Goal: Transaction & Acquisition: Book appointment/travel/reservation

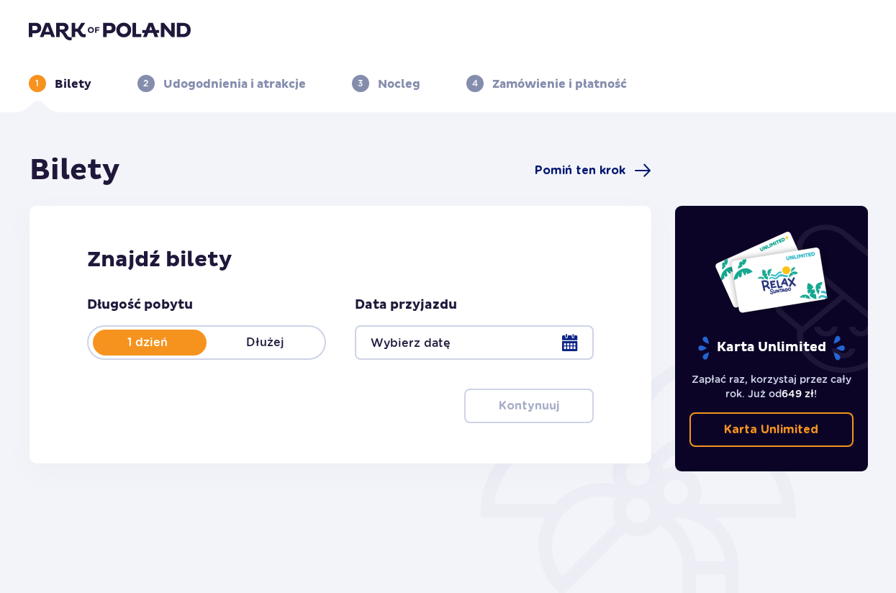
click at [588, 178] on span "Pomiń ten krok" at bounding box center [580, 171] width 91 height 16
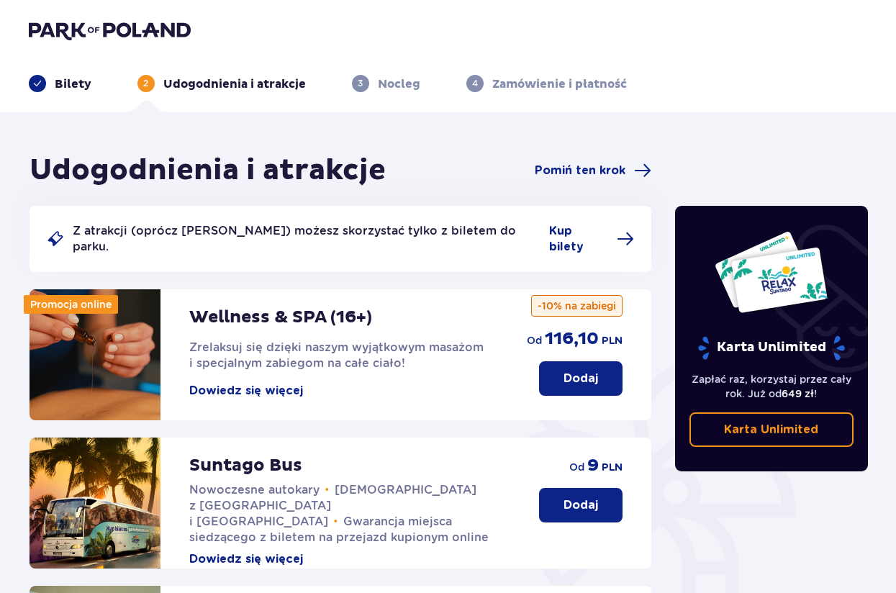
click at [574, 361] on button "Dodaj" at bounding box center [580, 378] width 83 height 35
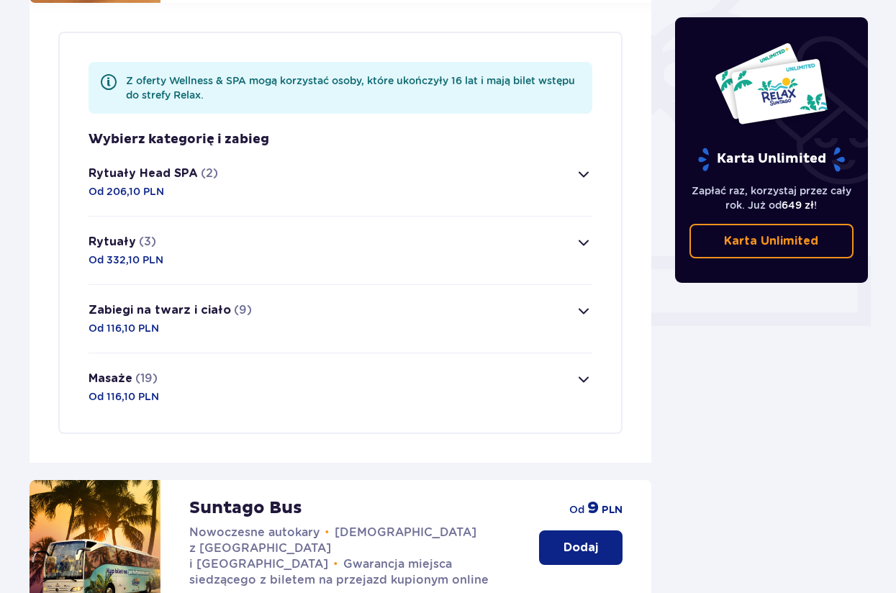
click at [196, 176] on div "Rytuały Head SPA (2) Od 206,10 PLN" at bounding box center [154, 182] width 130 height 33
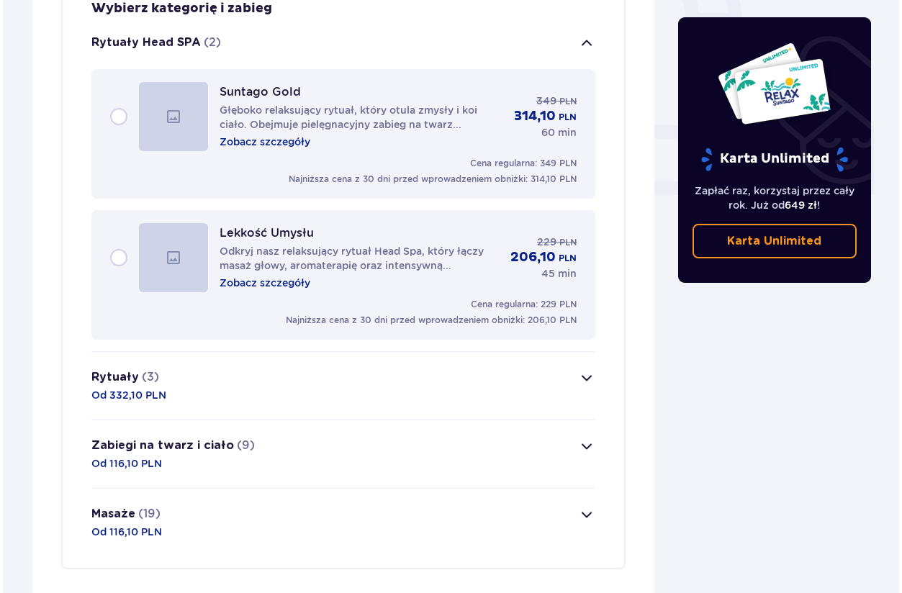
scroll to position [551, 0]
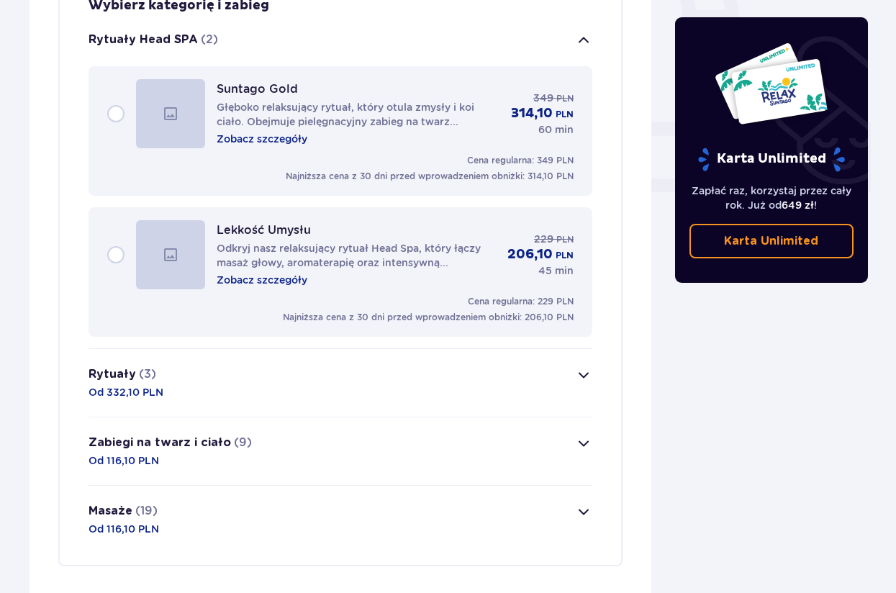
click at [279, 132] on p "Zobacz szczegóły" at bounding box center [262, 139] width 91 height 14
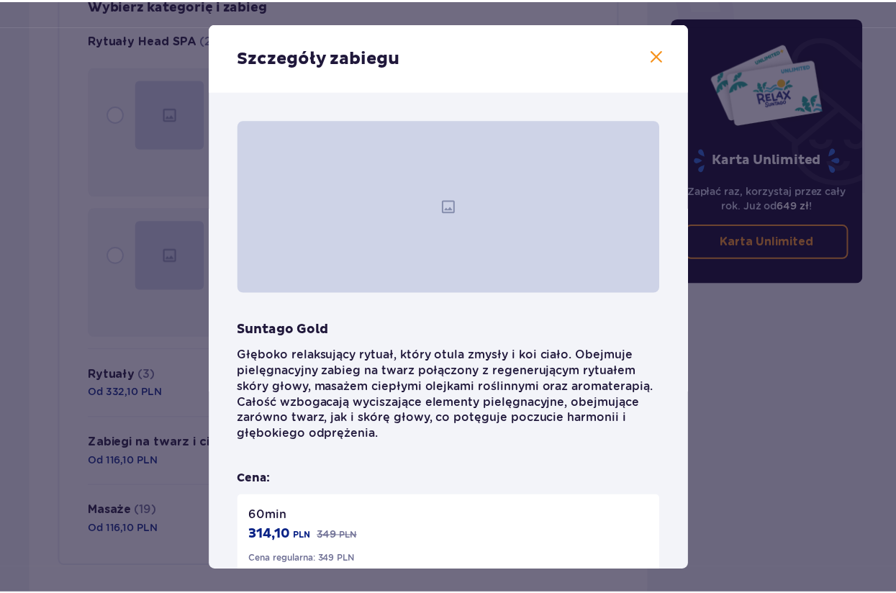
scroll to position [184, 0]
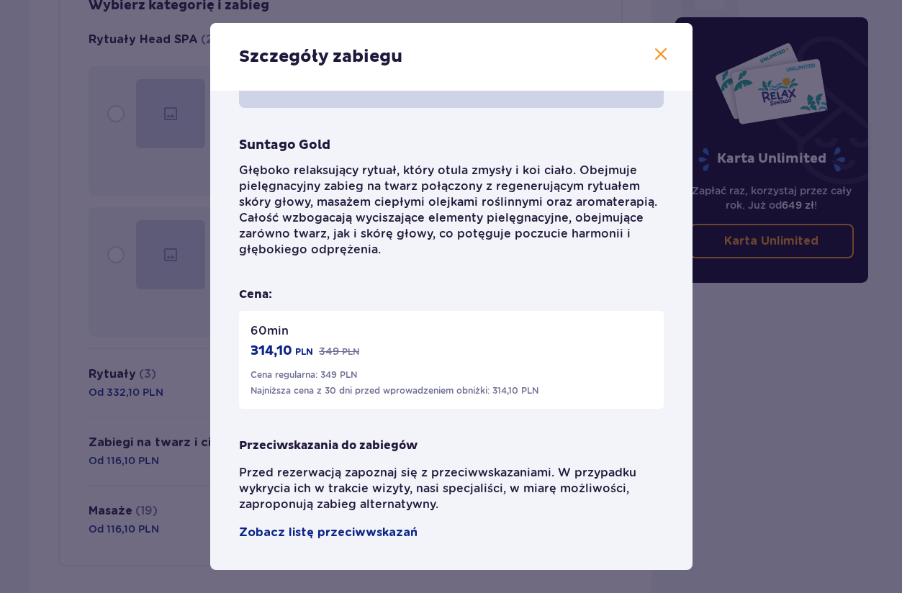
click at [766, 391] on div "Szczegóły zabiegu [PERSON_NAME] Głęboko relaksujący rytuał, który otula zmysły …" at bounding box center [451, 296] width 902 height 593
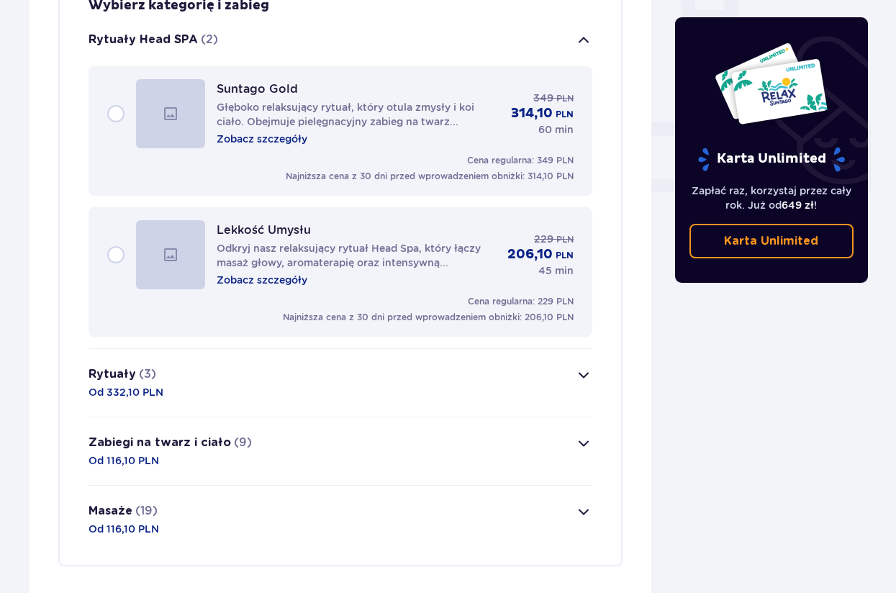
click at [449, 107] on p "Głęboko relaksujący rytuał, który otula zmysły i koi ciało. Obejmuje pielęgnacy…" at bounding box center [359, 114] width 284 height 29
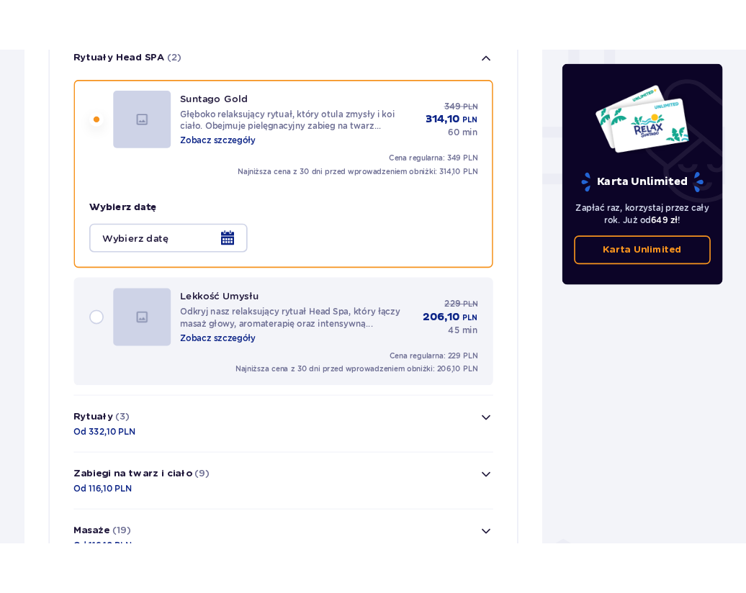
scroll to position [586, 0]
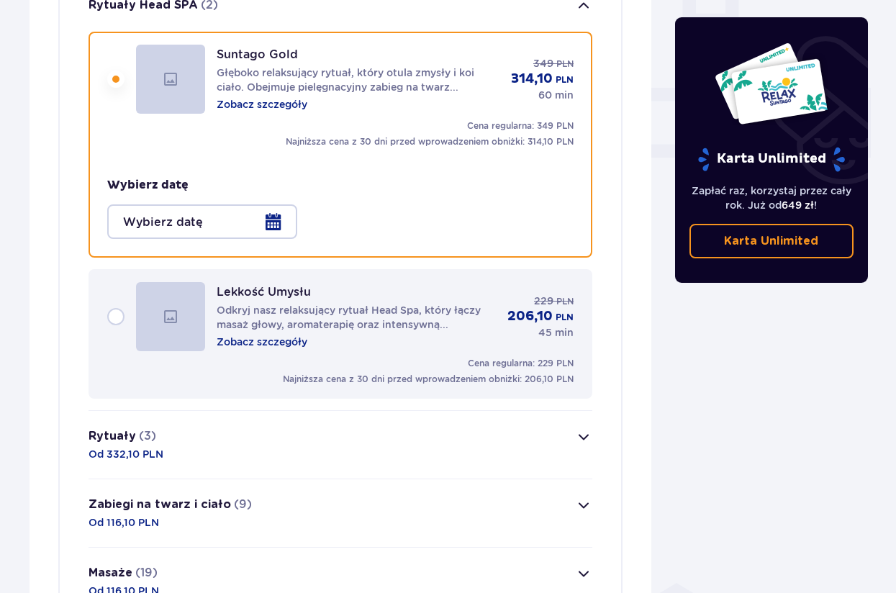
click at [235, 206] on div at bounding box center [202, 221] width 190 height 35
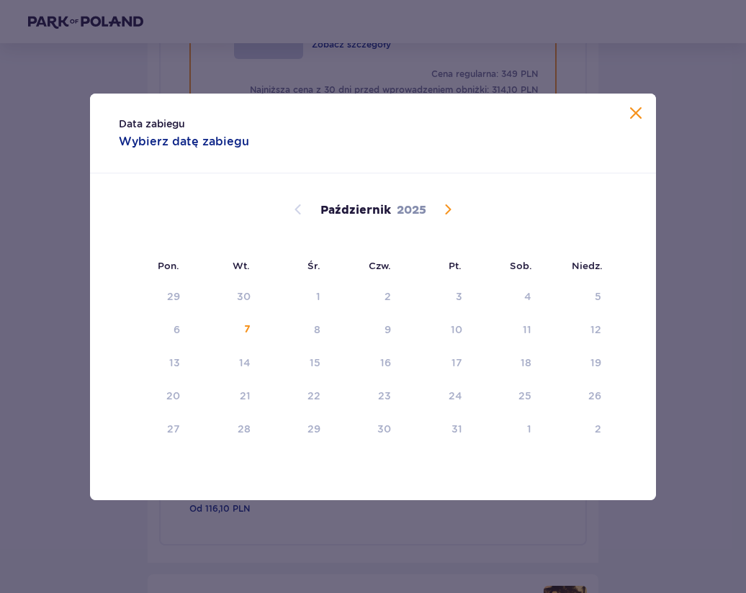
click at [631, 116] on span "Zamknij" at bounding box center [635, 113] width 17 height 17
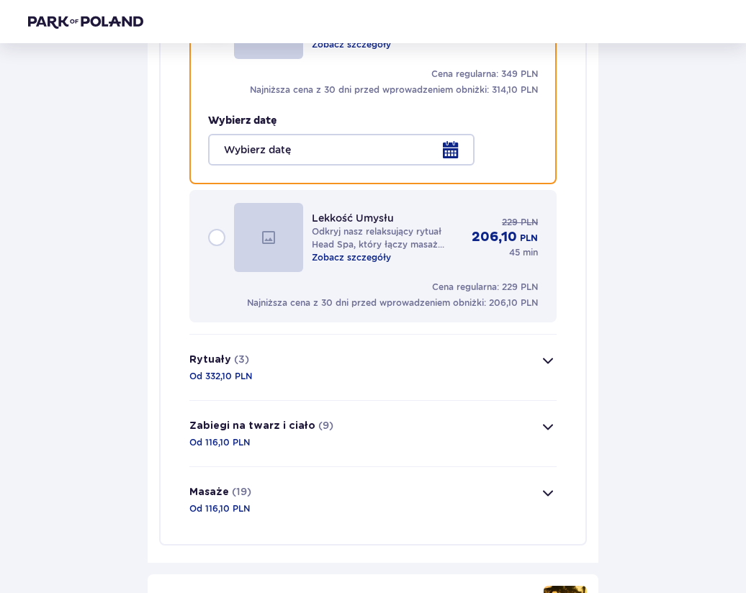
click at [673, 187] on div "Wróć Pomiń ten krok Udogodnienia i atrakcje Z atrakcji (oprócz Suntago Busa) mo…" at bounding box center [373, 300] width 712 height 1644
